Goal: Information Seeking & Learning: Find specific page/section

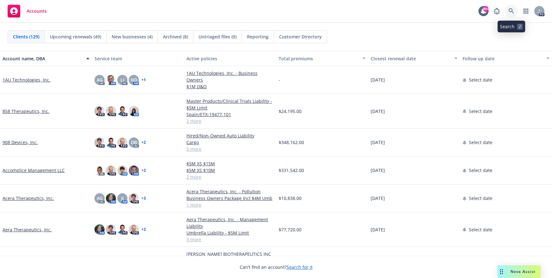
click at [512, 11] on icon at bounding box center [512, 11] width 6 height 6
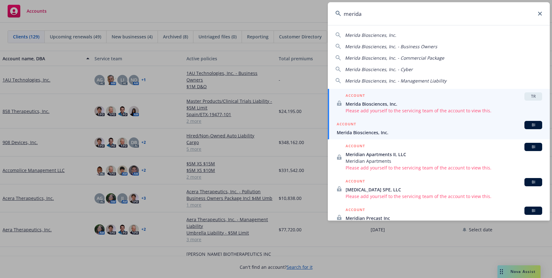
type input "merida"
click at [368, 131] on span "Merida Biosciences, Inc." at bounding box center [440, 132] width 206 height 7
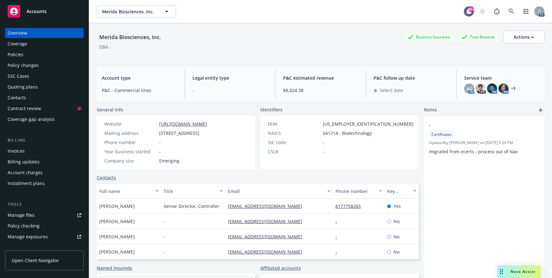
click at [25, 54] on div "Policies" at bounding box center [45, 54] width 74 height 10
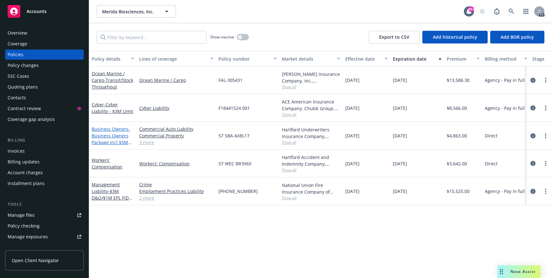
click at [108, 129] on link "Business Owners - Business Owners Package incl $5M Umb" at bounding box center [111, 139] width 38 height 26
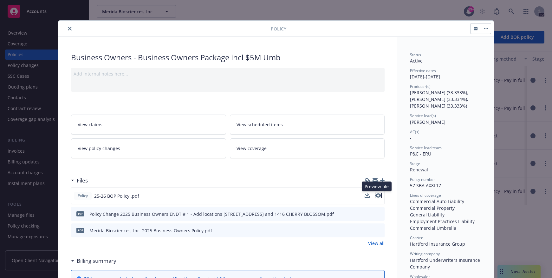
click at [376, 196] on icon "preview file" at bounding box center [379, 195] width 6 height 4
click at [68, 28] on icon "close" at bounding box center [70, 29] width 4 height 4
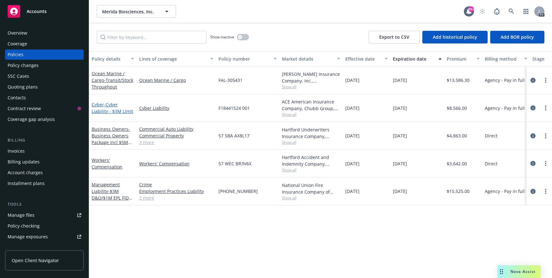
click at [113, 105] on span "- Cyber Liability - $3M Limit" at bounding box center [113, 107] width 42 height 13
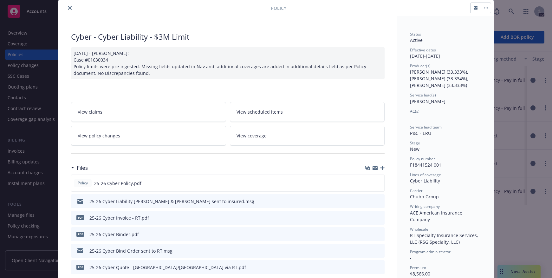
scroll to position [32, 0]
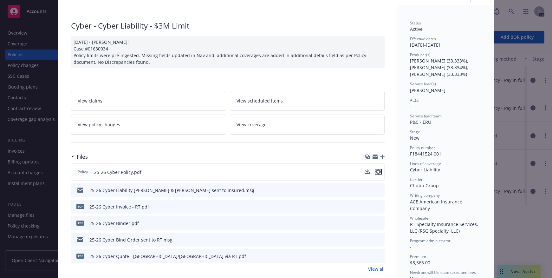
click at [376, 171] on icon "preview file" at bounding box center [379, 171] width 6 height 4
